Goal: Navigation & Orientation: Find specific page/section

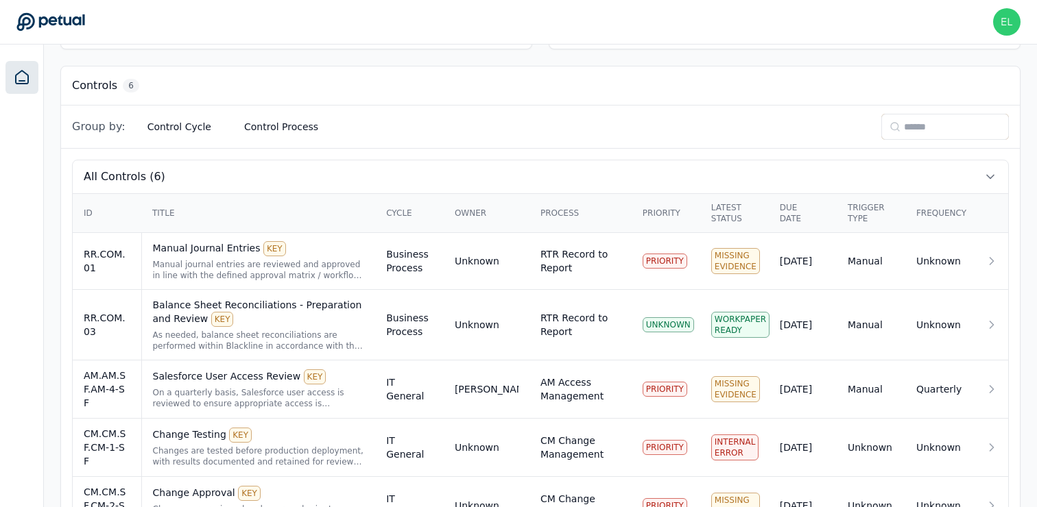
scroll to position [393, 0]
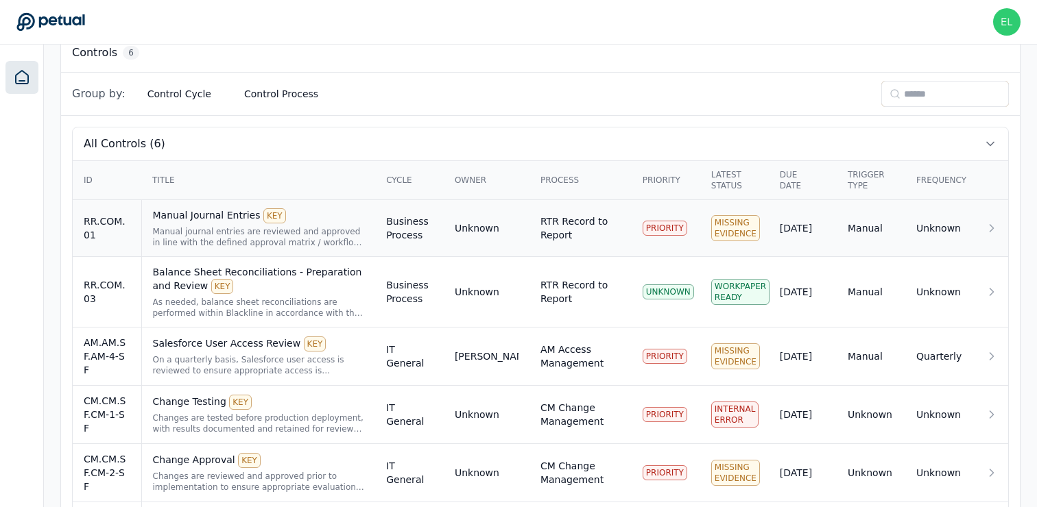
click at [119, 235] on div "RR.COM.01" at bounding box center [107, 228] width 47 height 27
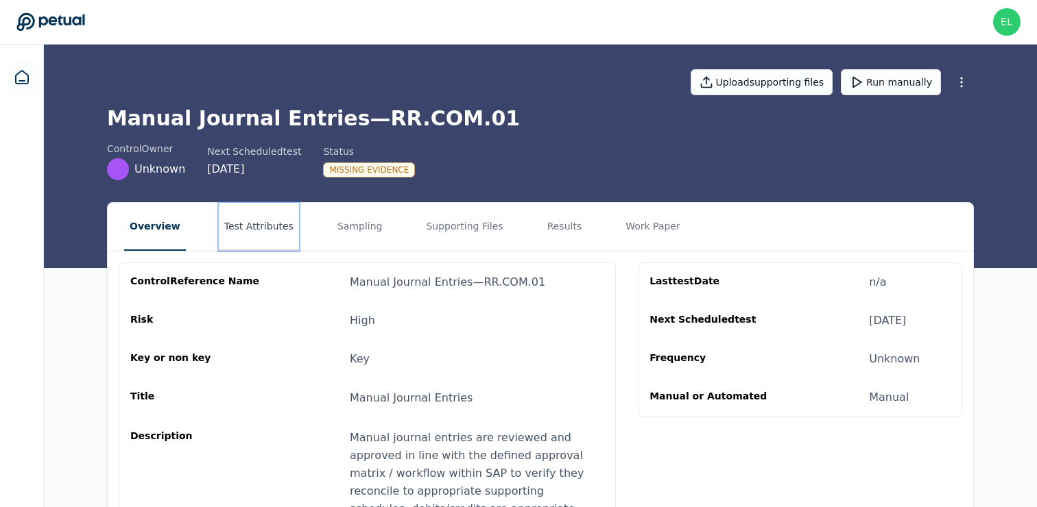
click at [239, 232] on button "Test Attributes" at bounding box center [259, 227] width 80 height 48
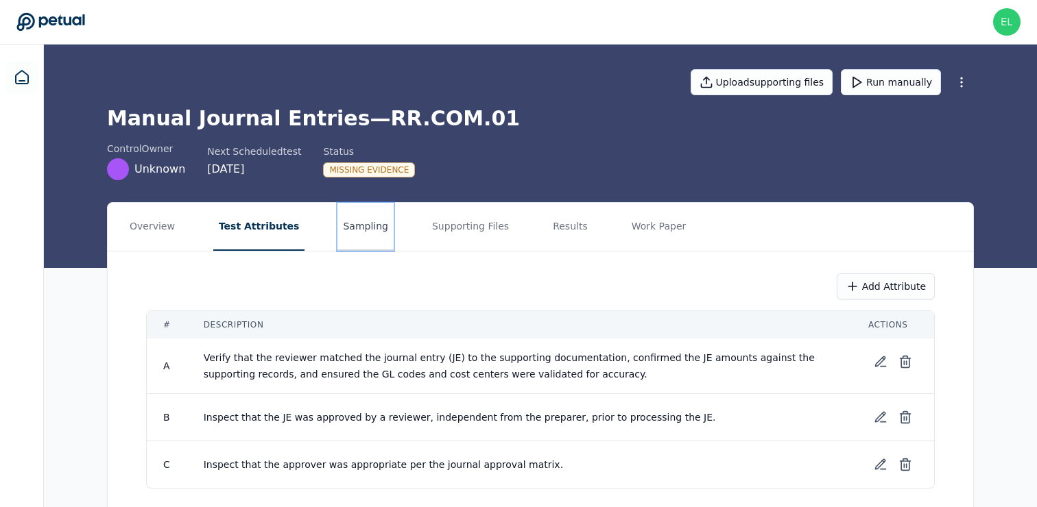
click at [348, 232] on button "Sampling" at bounding box center [365, 227] width 56 height 48
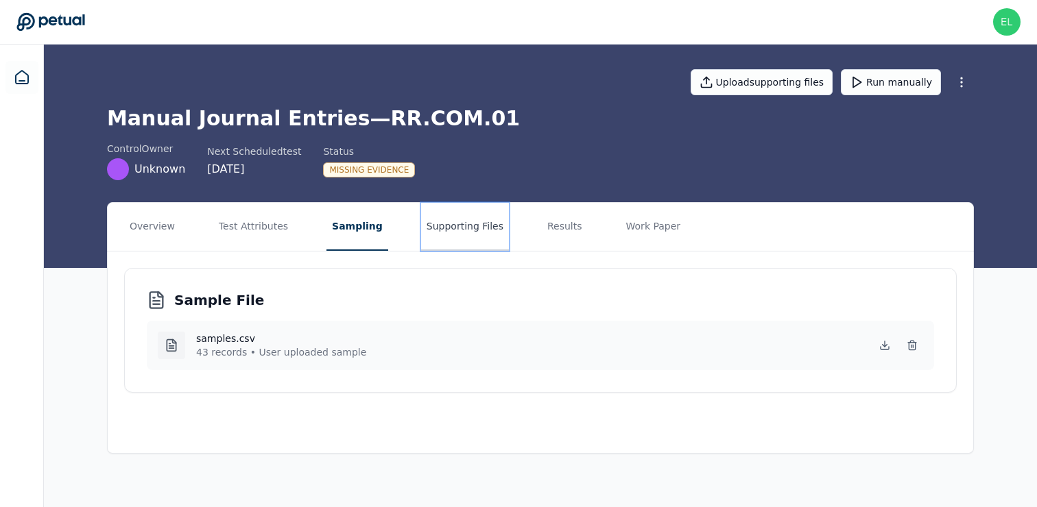
click at [463, 226] on button "Supporting Files" at bounding box center [465, 227] width 88 height 48
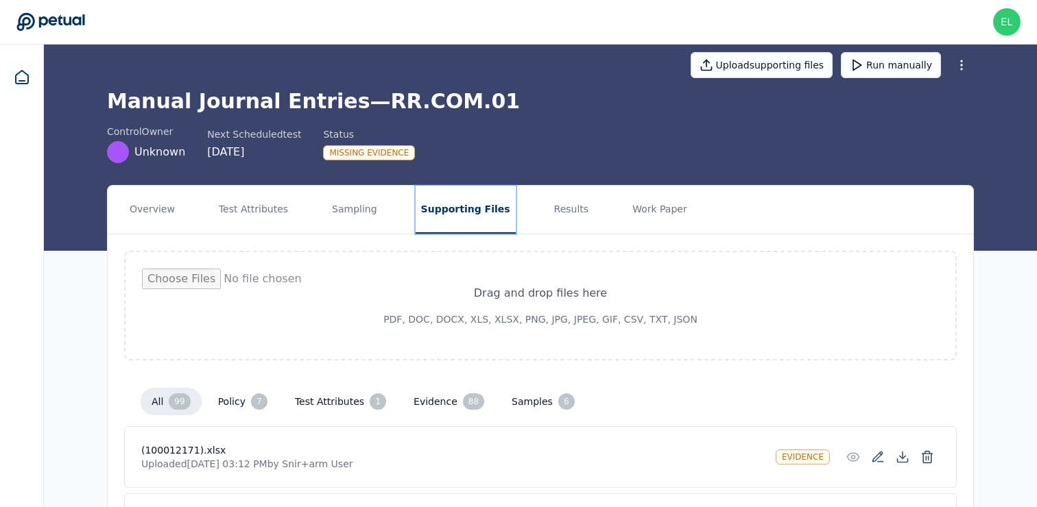
scroll to position [5, 0]
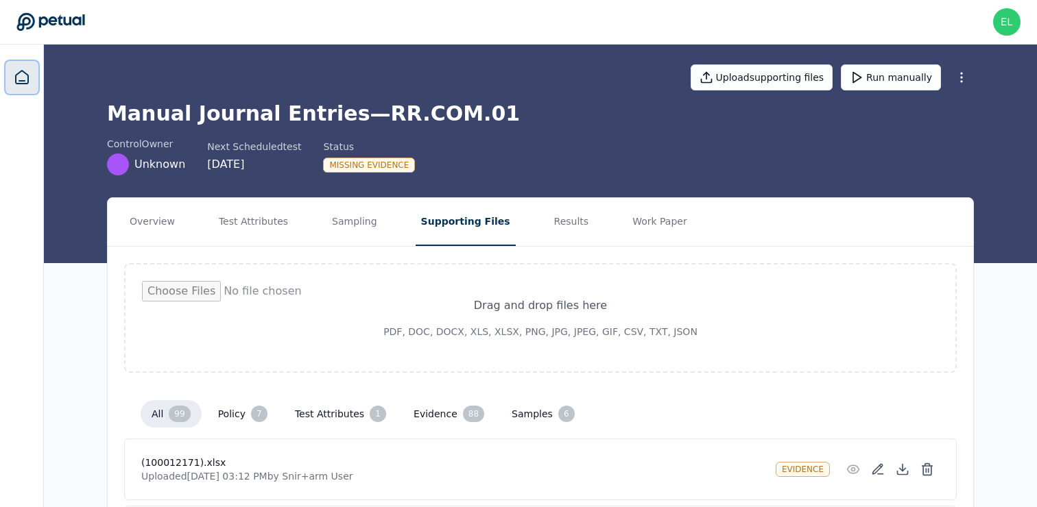
click at [14, 77] on icon at bounding box center [22, 77] width 16 height 16
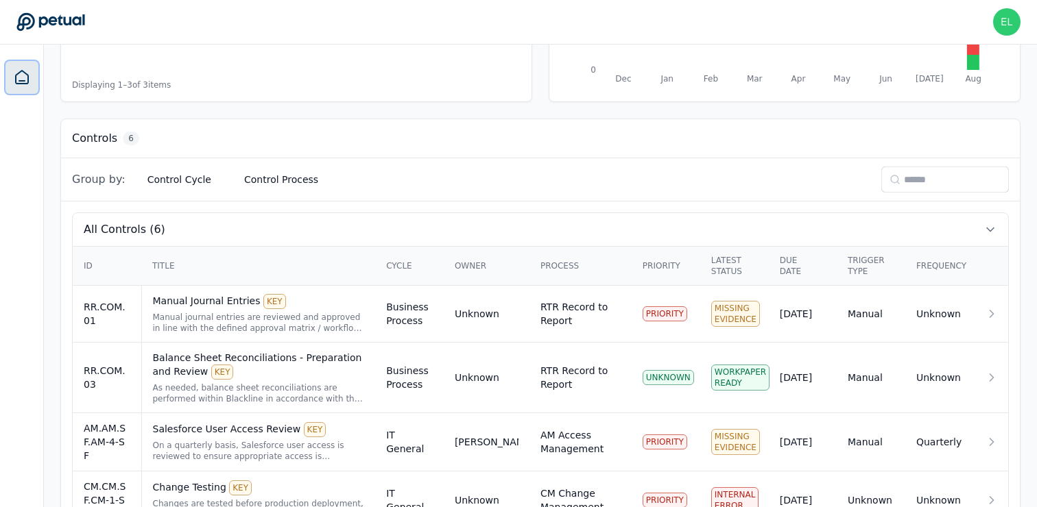
scroll to position [475, 0]
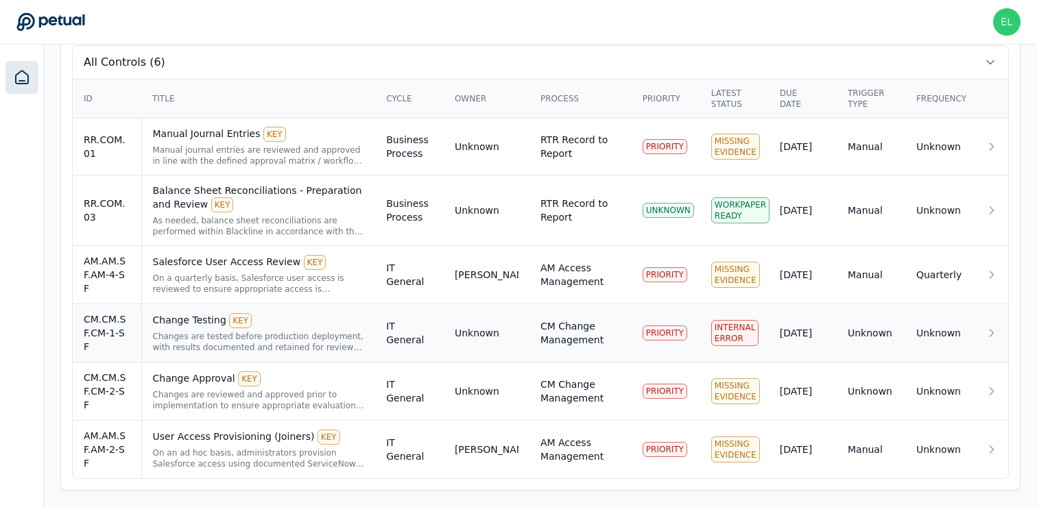
click at [95, 343] on div "CM.CM.SF.CM-1-SF" at bounding box center [107, 333] width 47 height 41
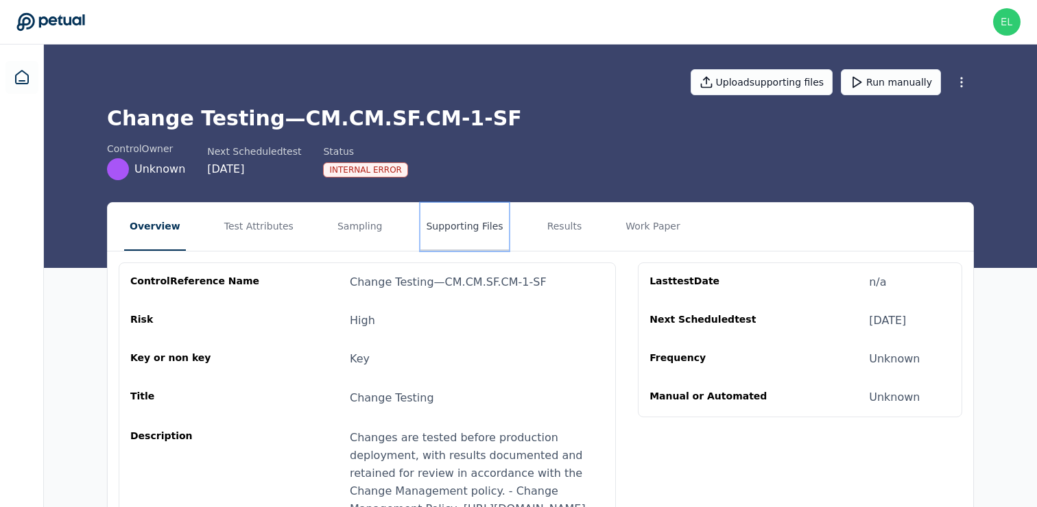
click at [472, 226] on button "Supporting Files" at bounding box center [464, 227] width 88 height 48
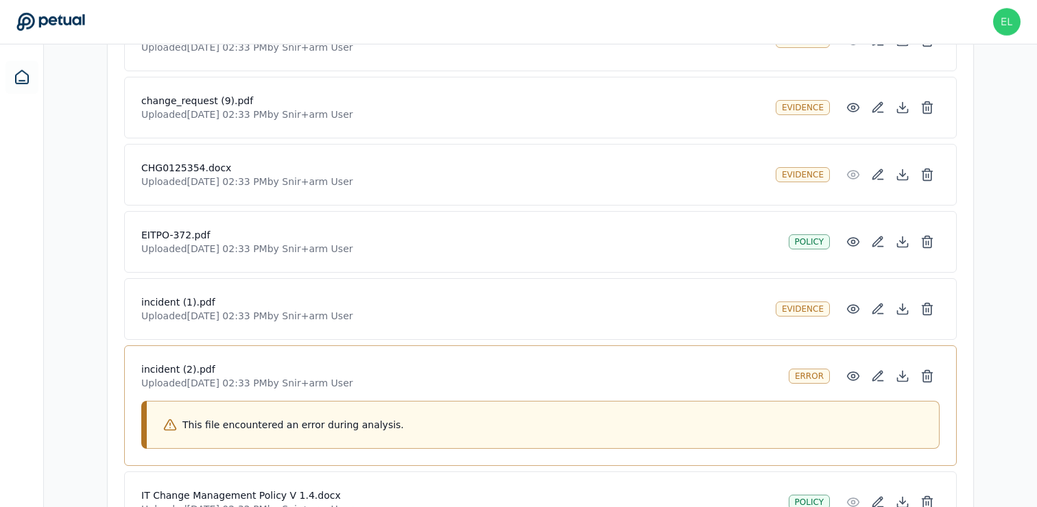
scroll to position [818, 0]
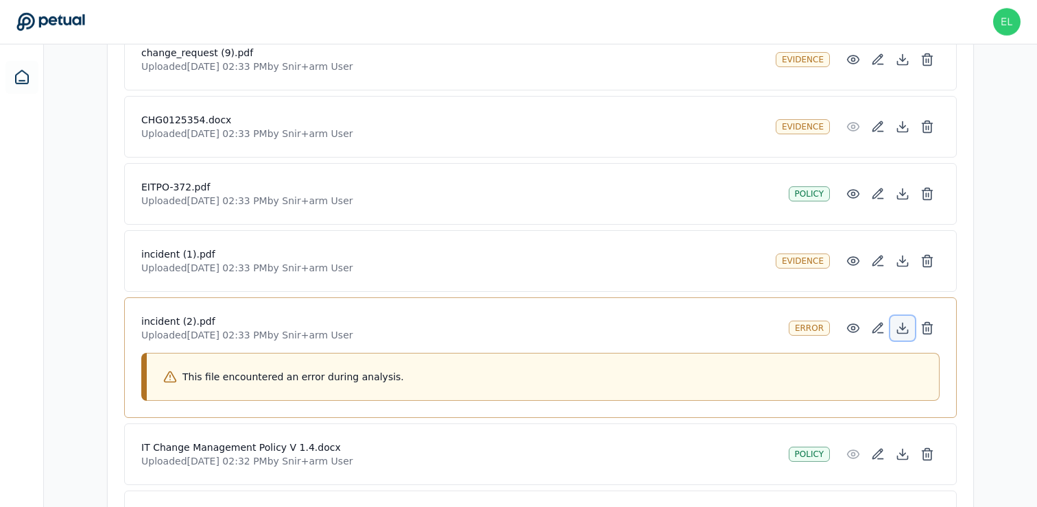
click at [904, 331] on icon at bounding box center [903, 329] width 14 height 14
click at [907, 325] on icon at bounding box center [903, 329] width 14 height 14
